Goal: Transaction & Acquisition: Purchase product/service

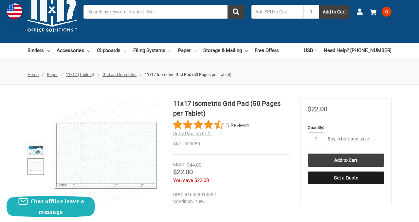
scroll to position [25, 0]
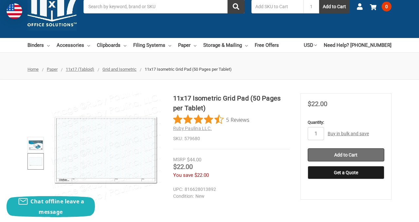
click at [322, 154] on input "Add to Cart" at bounding box center [346, 154] width 77 height 13
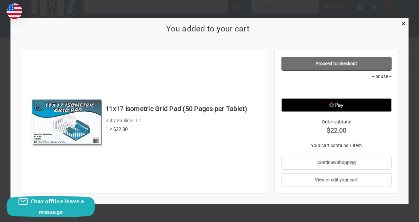
click at [330, 62] on link "Proceed to checkout" at bounding box center [336, 64] width 110 height 14
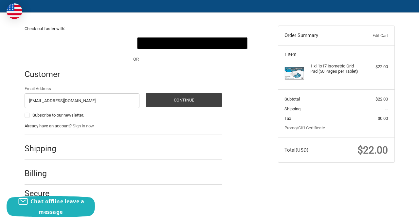
type input "lcbodwell@gmail.com"
click at [146, 93] on button "Continue" at bounding box center [184, 100] width 76 height 14
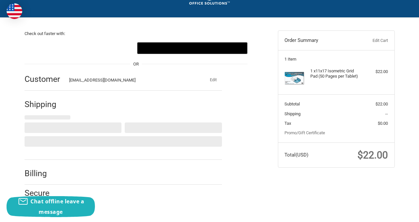
select select "US"
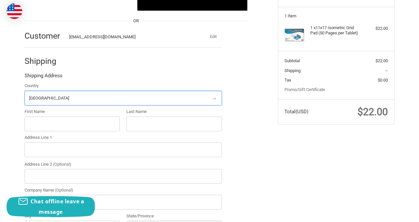
scroll to position [87, 0]
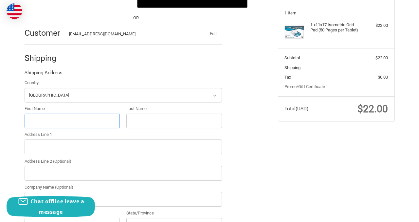
click at [57, 125] on input "First Name" at bounding box center [73, 121] width 96 height 15
type input "Liam"
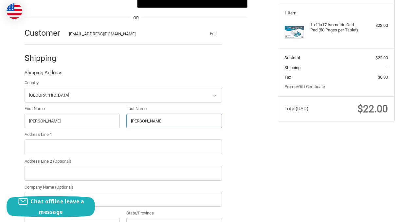
type input "Bodwell"
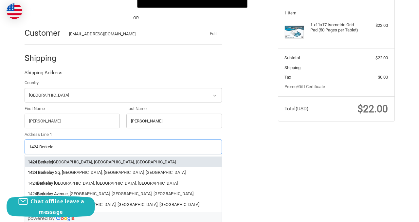
click at [55, 161] on li "1424 Berkele y Way, Berkeley, CA, USA" at bounding box center [123, 161] width 197 height 11
type input "1424 Berkeley Way"
type input "Berkeley"
type input "94702"
select select "CA"
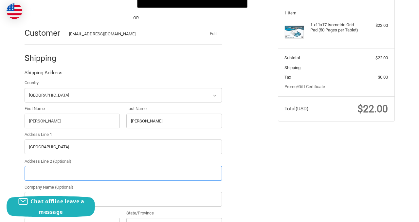
click at [61, 174] on input "Address Line 2 (Optional)" at bounding box center [123, 173] width 197 height 15
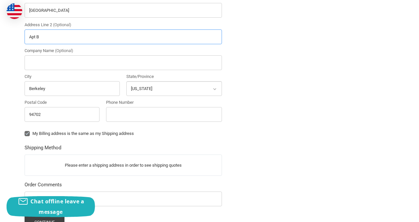
scroll to position [224, 0]
type input "Apt B"
click at [123, 124] on div "Phone Number" at bounding box center [164, 112] width 122 height 26
click at [128, 111] on input "Phone Number" at bounding box center [164, 114] width 116 height 15
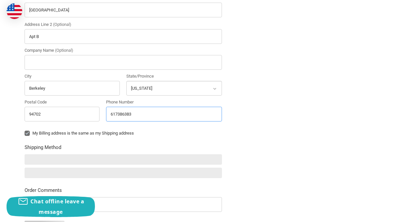
type input "6173863835"
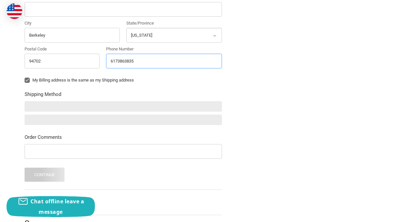
scroll to position [277, 0]
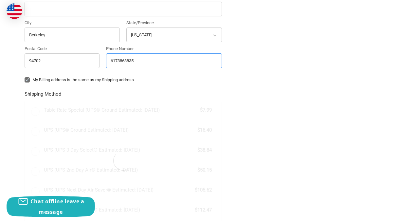
radio input "true"
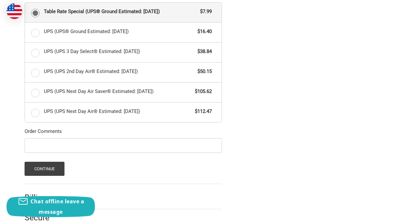
scroll to position [400, 0]
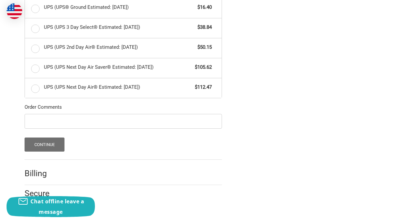
type input "6173863835"
click at [48, 144] on button "Continue" at bounding box center [45, 144] width 40 height 14
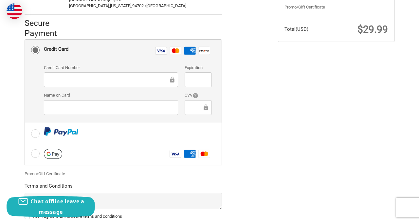
scroll to position [170, 0]
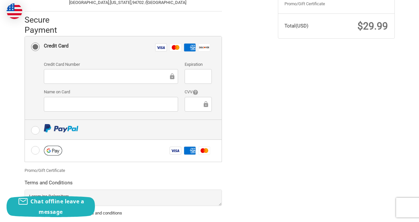
click at [37, 132] on label at bounding box center [123, 130] width 197 height 20
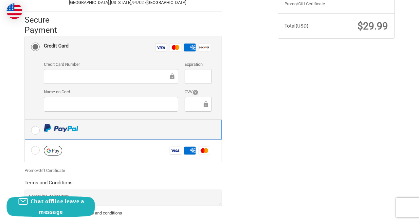
click at [25, 120] on input "radio" at bounding box center [25, 120] width 0 height 0
radio input "true"
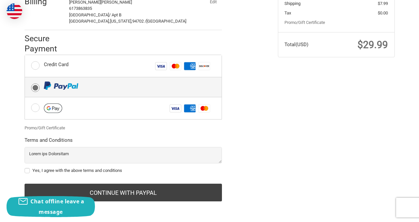
scroll to position [151, 0]
click at [27, 172] on label "Yes, I agree with the above terms and conditions" at bounding box center [123, 170] width 197 height 5
click at [25, 168] on input "Yes, I agree with the above terms and conditions" at bounding box center [25, 167] width 0 height 0
checkbox input "true"
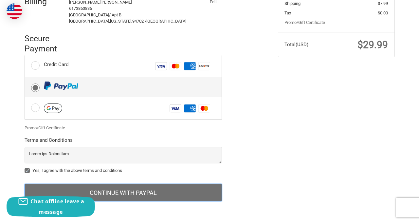
click at [140, 191] on button "Continue with PayPal" at bounding box center [123, 193] width 197 height 18
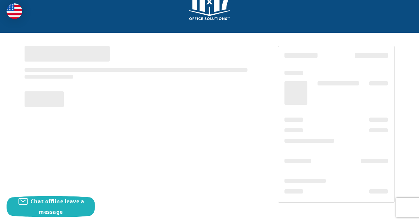
scroll to position [25, 0]
